Goal: Task Accomplishment & Management: Use online tool/utility

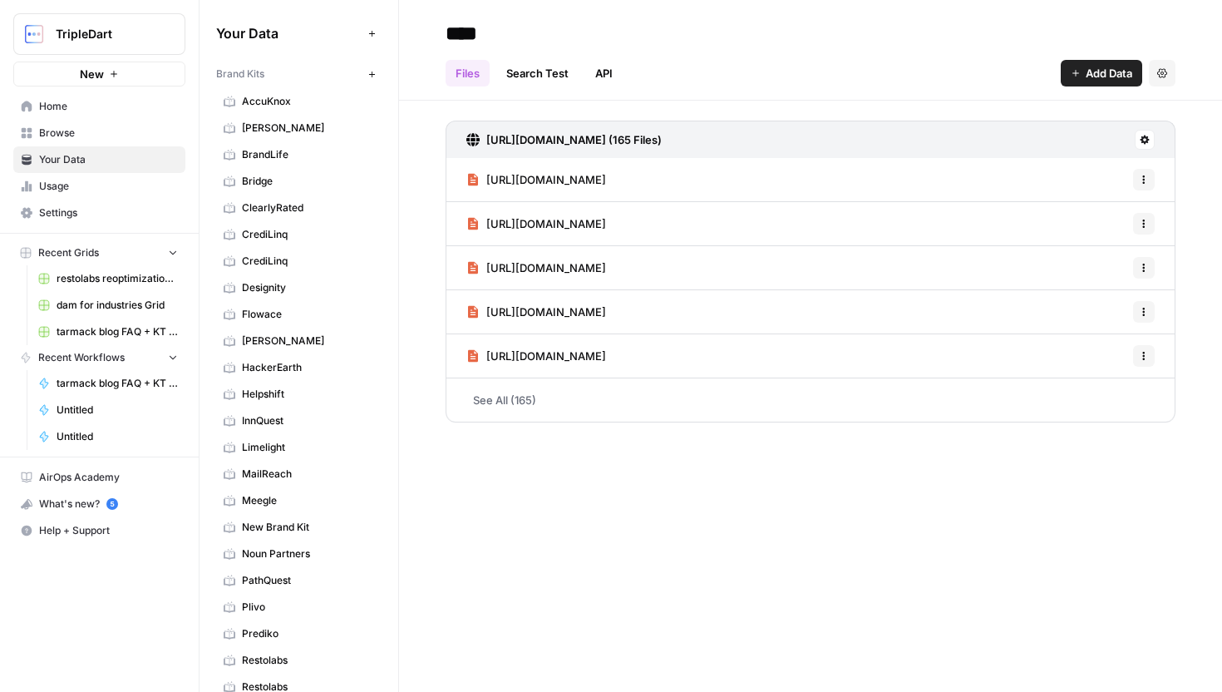
scroll to position [629, 0]
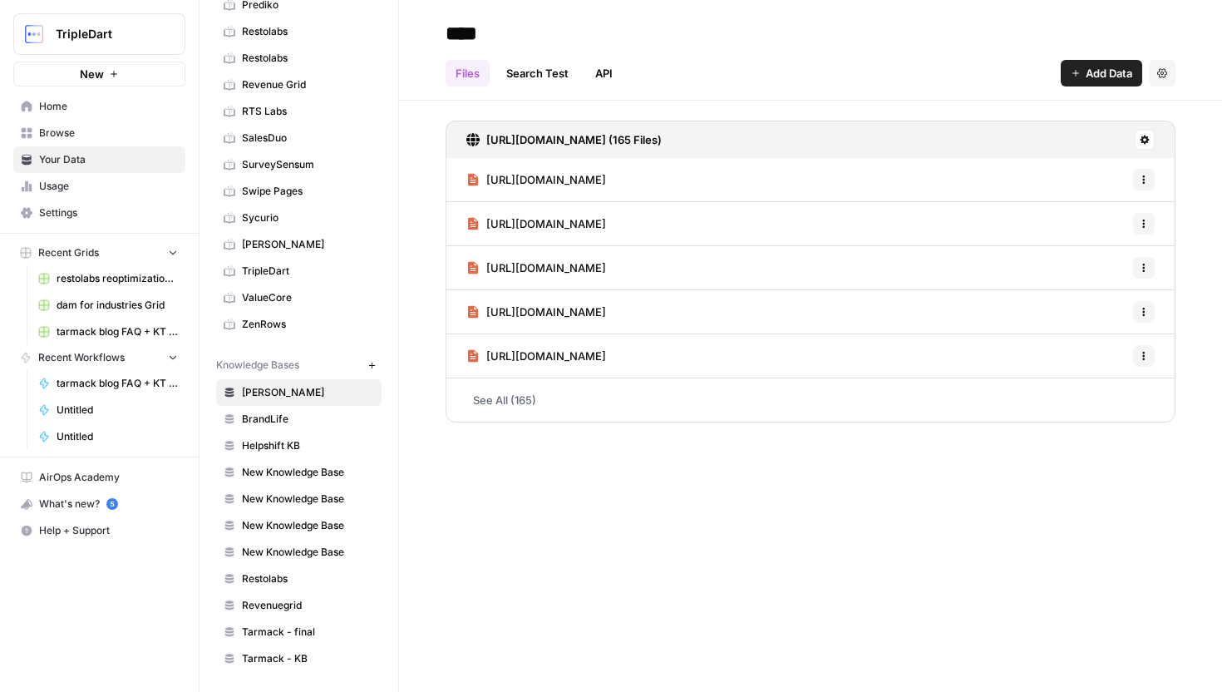
click at [131, 121] on link "Browse" at bounding box center [99, 133] width 172 height 27
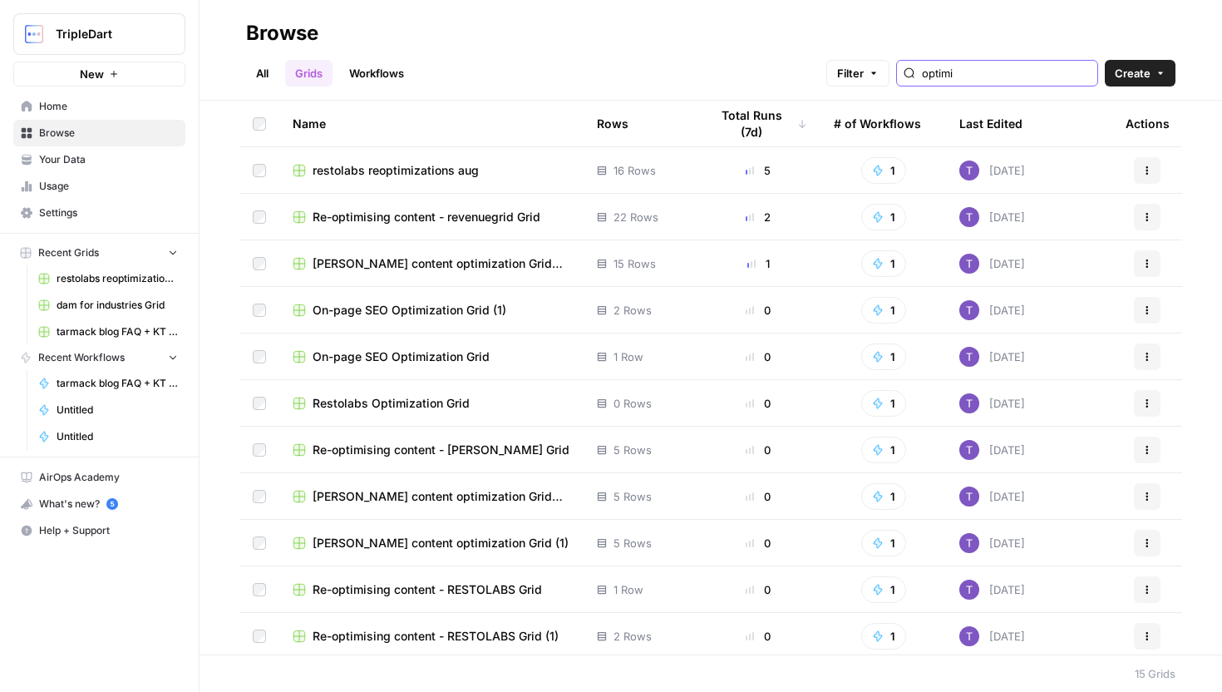
click at [1017, 78] on input "optimi" at bounding box center [1006, 73] width 169 height 17
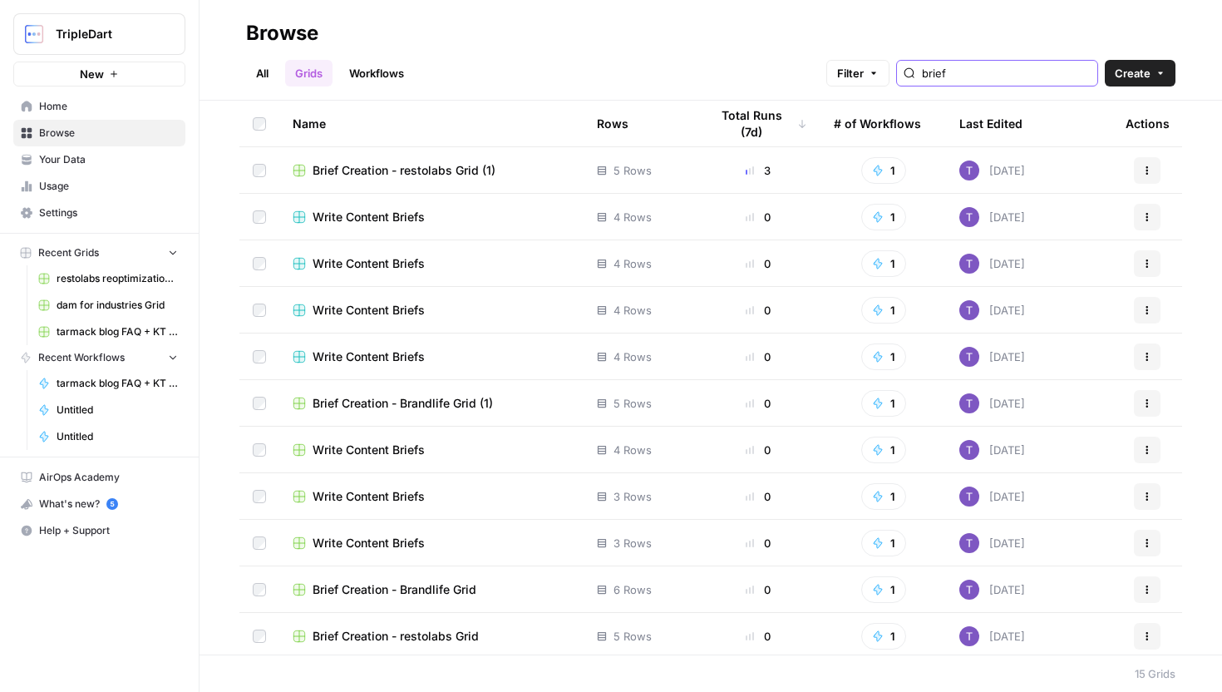
type input "brief"
click at [447, 172] on span "Brief Creation - restolabs Grid (1)" at bounding box center [404, 170] width 183 height 17
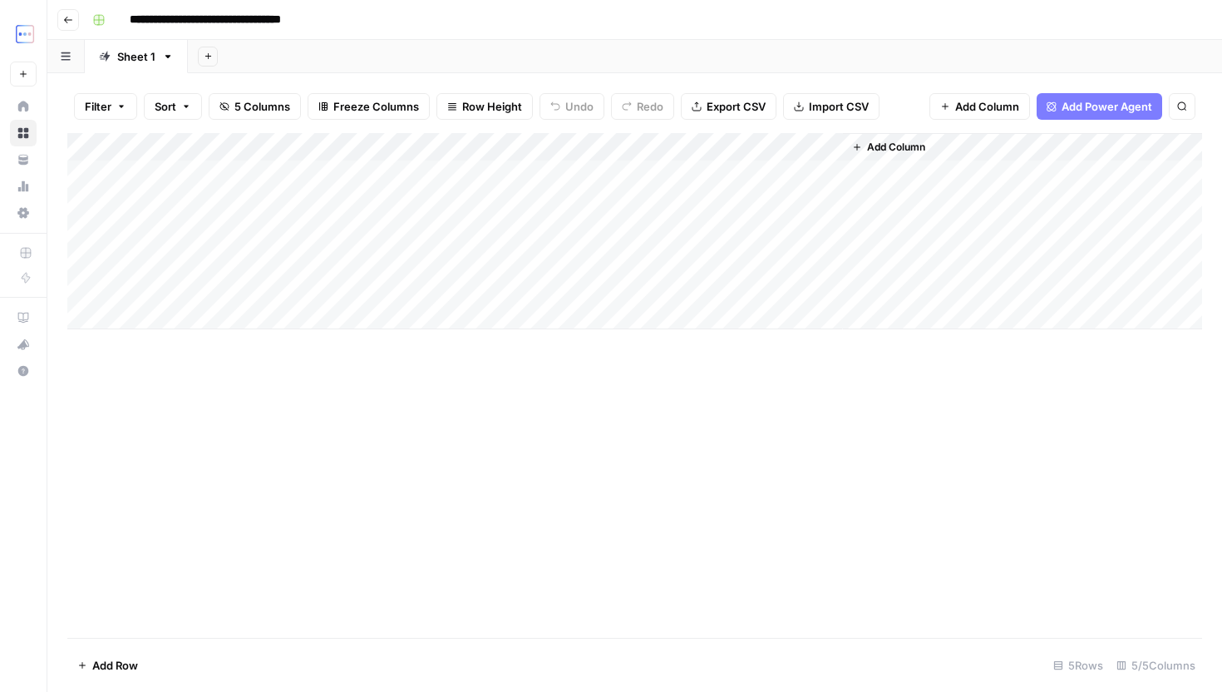
click at [169, 269] on div "Add Column" at bounding box center [634, 231] width 1135 height 196
type textarea "**********"
click at [509, 453] on div "Add Column" at bounding box center [634, 385] width 1135 height 505
click at [387, 241] on div "Add Column" at bounding box center [634, 231] width 1135 height 196
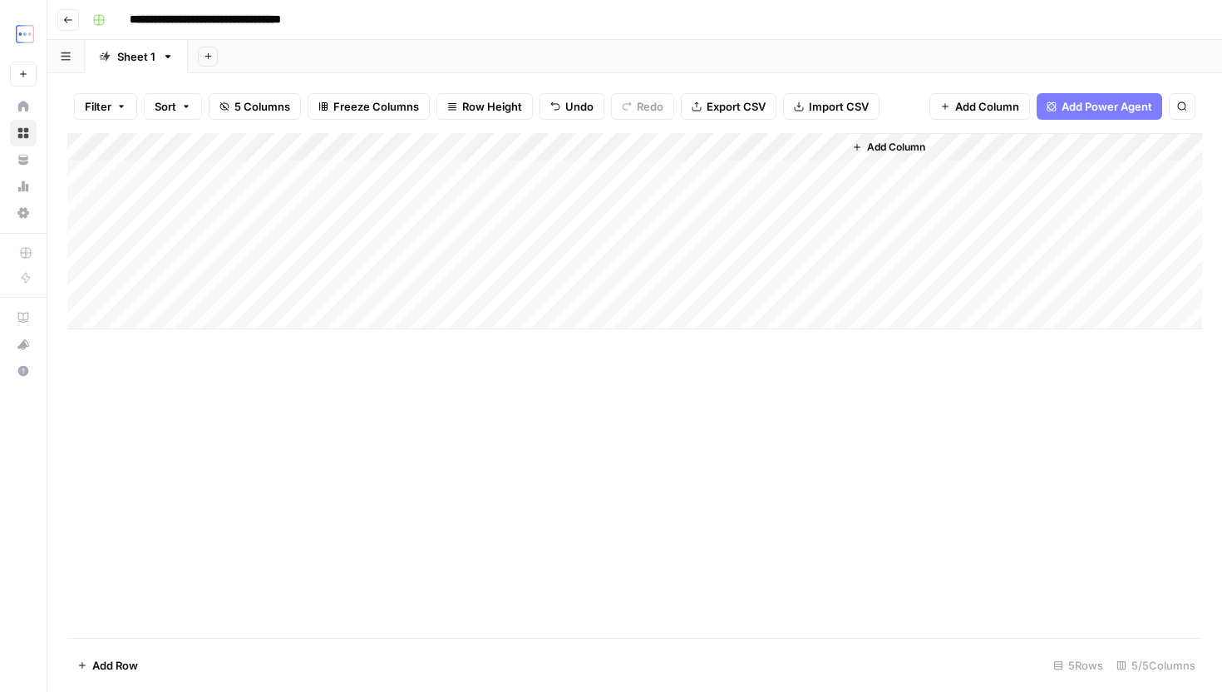
drag, startPoint x: 392, startPoint y: 245, endPoint x: 392, endPoint y: 260, distance: 15.0
click at [392, 260] on div "Add Column" at bounding box center [634, 231] width 1135 height 196
drag, startPoint x: 392, startPoint y: 241, endPoint x: 392, endPoint y: 269, distance: 27.4
click at [392, 269] on div "Add Column" at bounding box center [634, 231] width 1135 height 196
drag, startPoint x: 392, startPoint y: 273, endPoint x: 392, endPoint y: 298, distance: 25.8
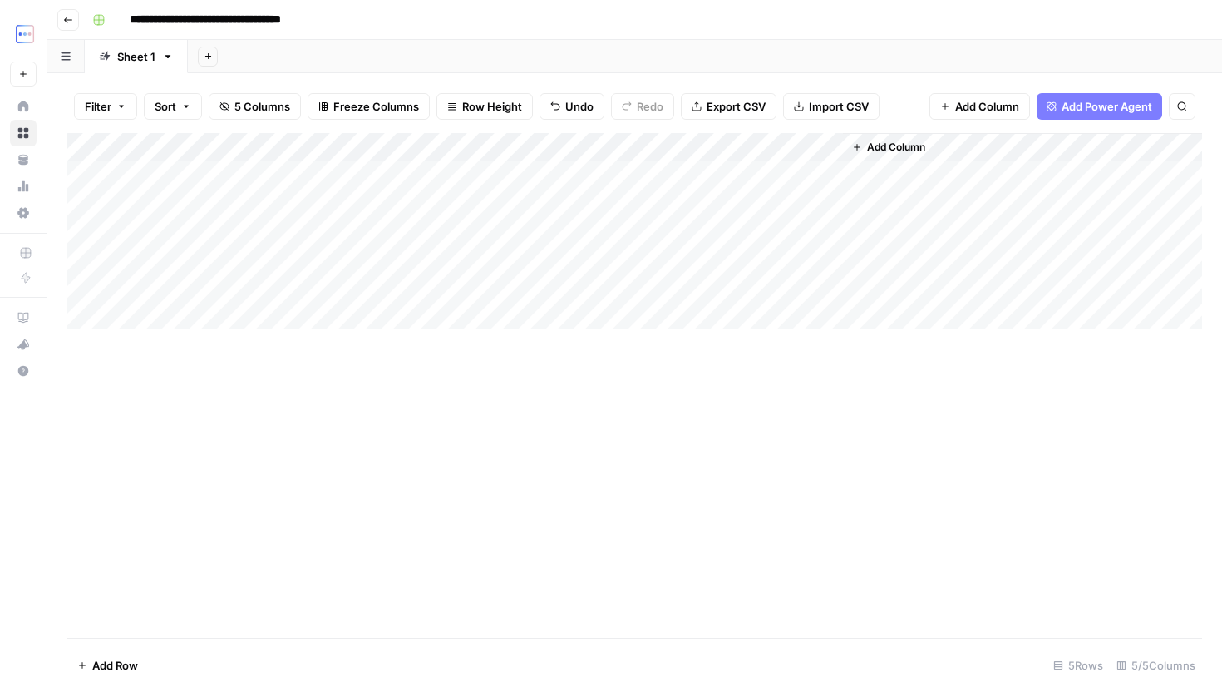
click at [392, 299] on div "Add Column" at bounding box center [634, 231] width 1135 height 196
click at [213, 293] on div "Add Column" at bounding box center [634, 231] width 1135 height 196
type textarea "**********"
click at [375, 254] on div "Add Column" at bounding box center [634, 231] width 1135 height 196
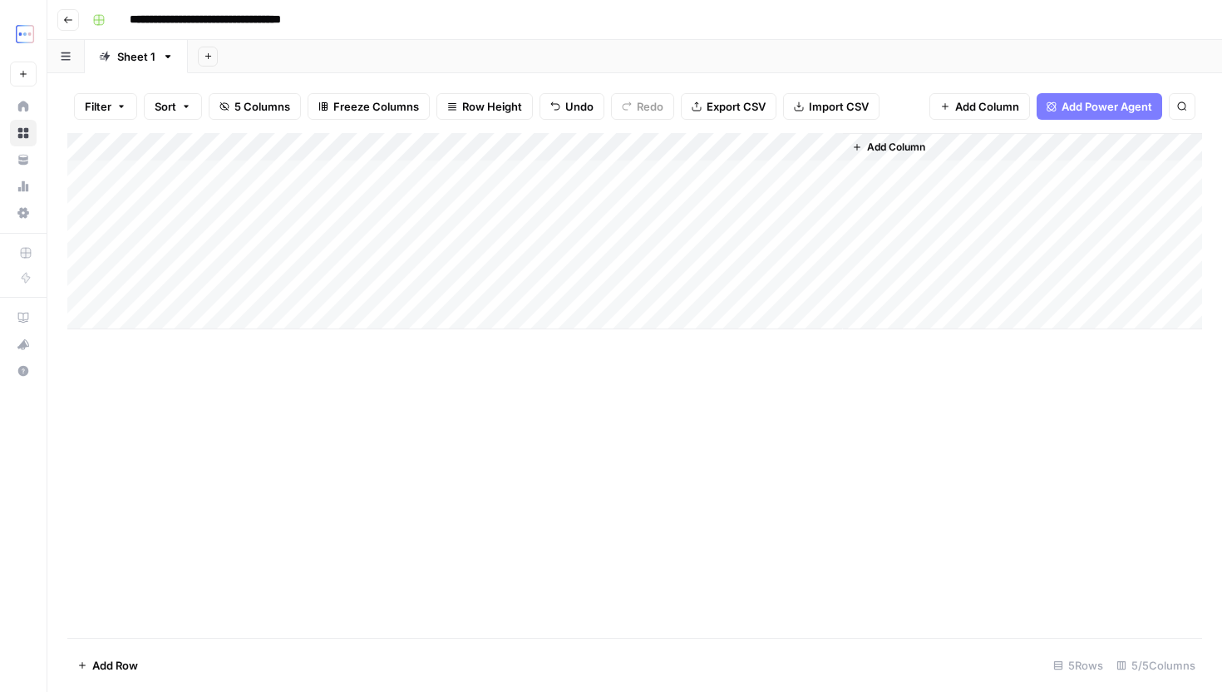
click at [369, 228] on div "Add Column" at bounding box center [634, 231] width 1135 height 196
drag, startPoint x: 391, startPoint y: 239, endPoint x: 386, endPoint y: 280, distance: 41.0
click at [386, 280] on div "Add Column" at bounding box center [634, 231] width 1135 height 196
click at [600, 266] on div "Add Column" at bounding box center [634, 231] width 1135 height 196
click at [620, 262] on div "Add Column" at bounding box center [634, 231] width 1135 height 196
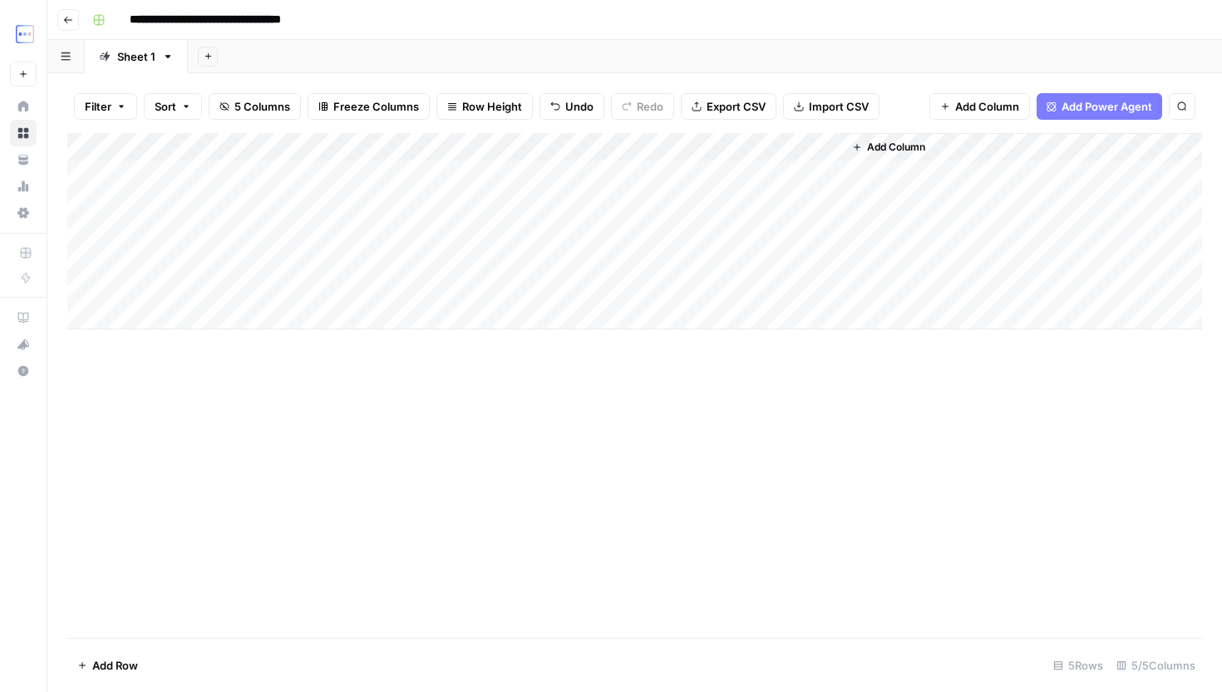
click at [616, 287] on div "Add Column" at bounding box center [634, 231] width 1135 height 196
